Goal: Navigation & Orientation: Find specific page/section

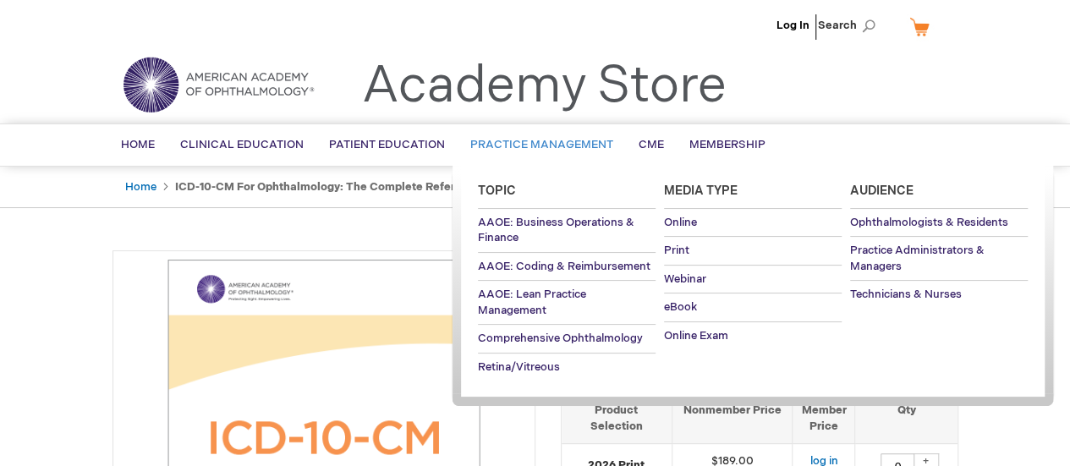
click at [577, 140] on span "Practice Management" at bounding box center [541, 145] width 143 height 14
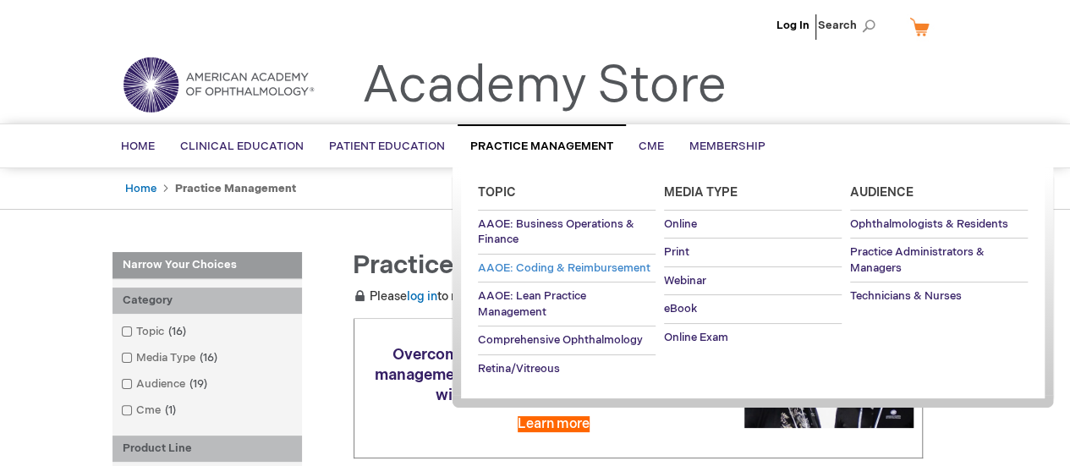
click at [579, 269] on span "AAOE: Coding & Reimbursement" at bounding box center [564, 268] width 173 height 14
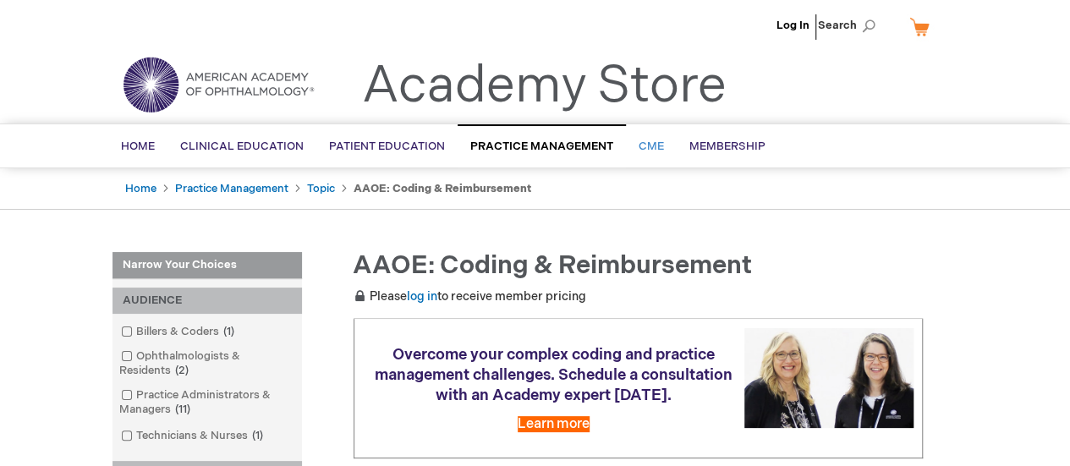
click at [655, 153] on link "CME" at bounding box center [651, 146] width 51 height 41
click at [733, 140] on span "Membership" at bounding box center [727, 147] width 76 height 14
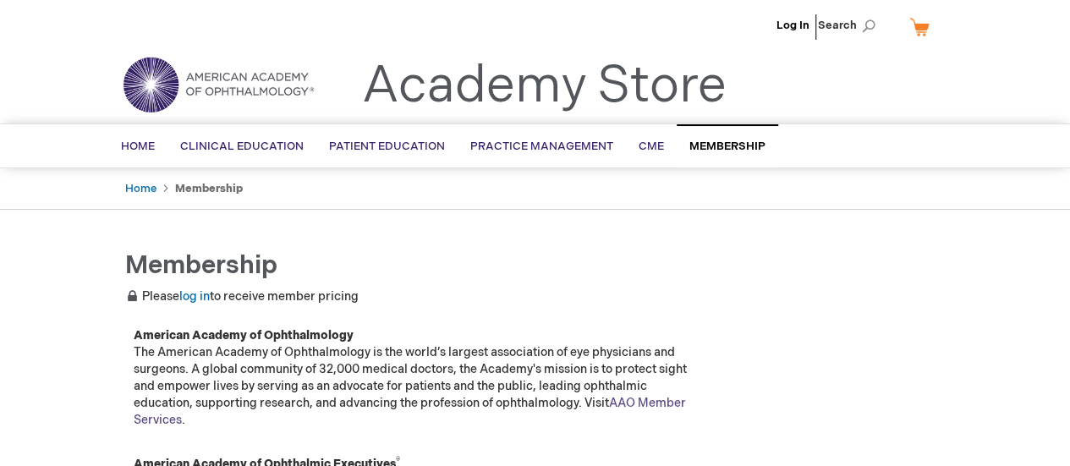
click at [648, 404] on link "AAO Member Services" at bounding box center [410, 411] width 552 height 31
